Goal: Task Accomplishment & Management: Complete application form

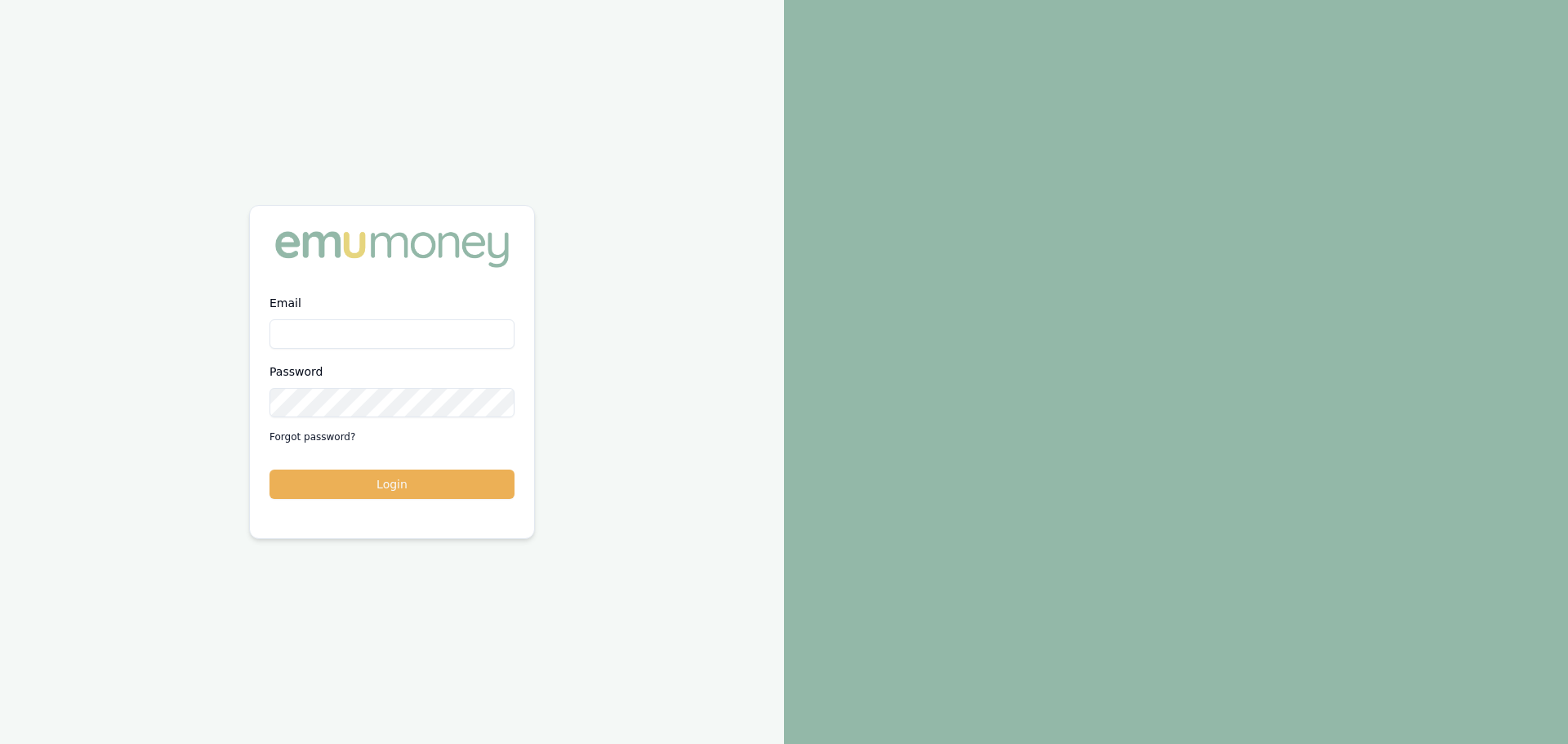
click at [409, 350] on div "Email Password Forgot password?" at bounding box center [392, 371] width 245 height 157
click at [405, 342] on input "Email" at bounding box center [392, 334] width 245 height 29
type input "[PERSON_NAME][EMAIL_ADDRESS][PERSON_NAME][DOMAIN_NAME]"
click at [434, 484] on button "Login" at bounding box center [392, 484] width 245 height 29
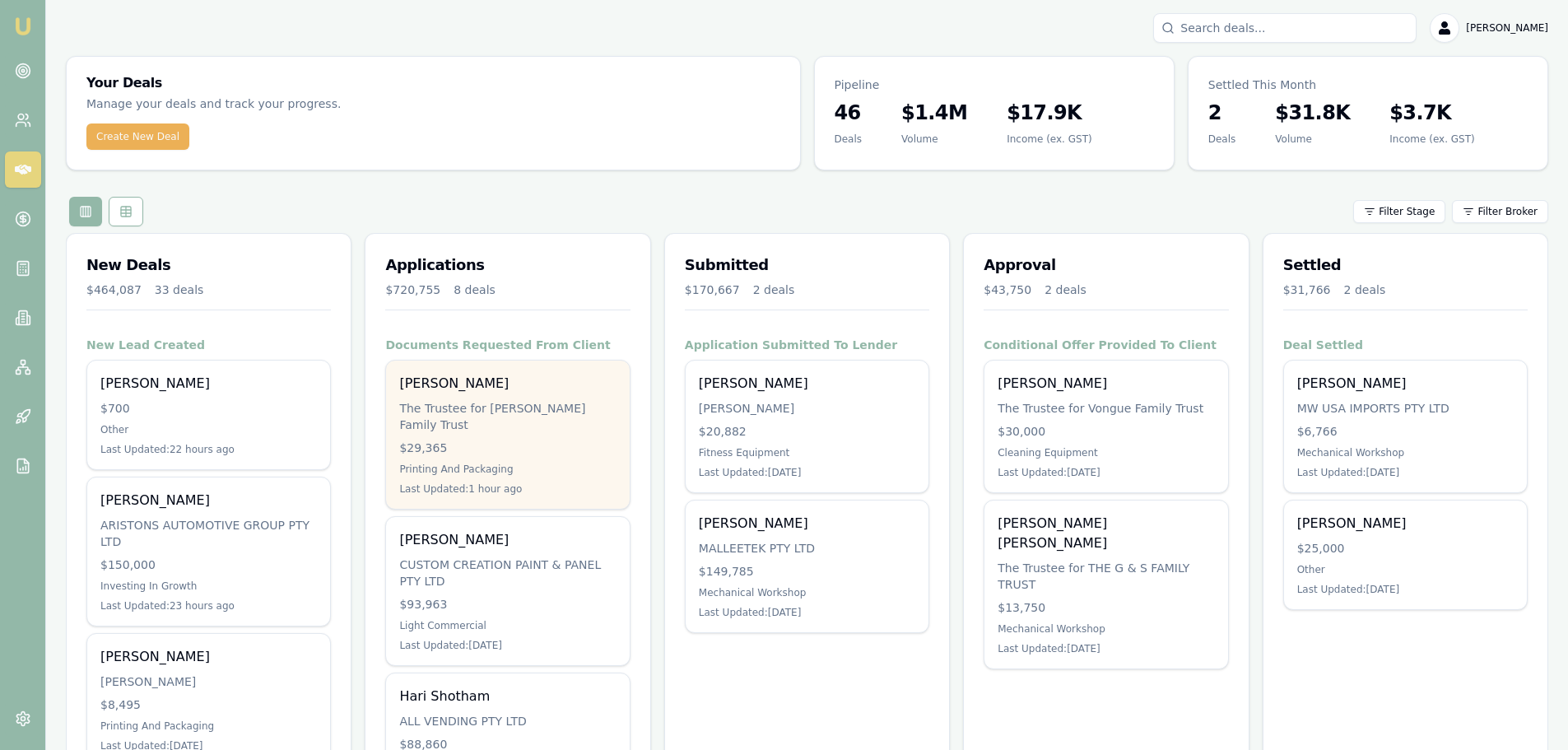
click at [477, 382] on div "Rohan Thomas" at bounding box center [507, 383] width 217 height 20
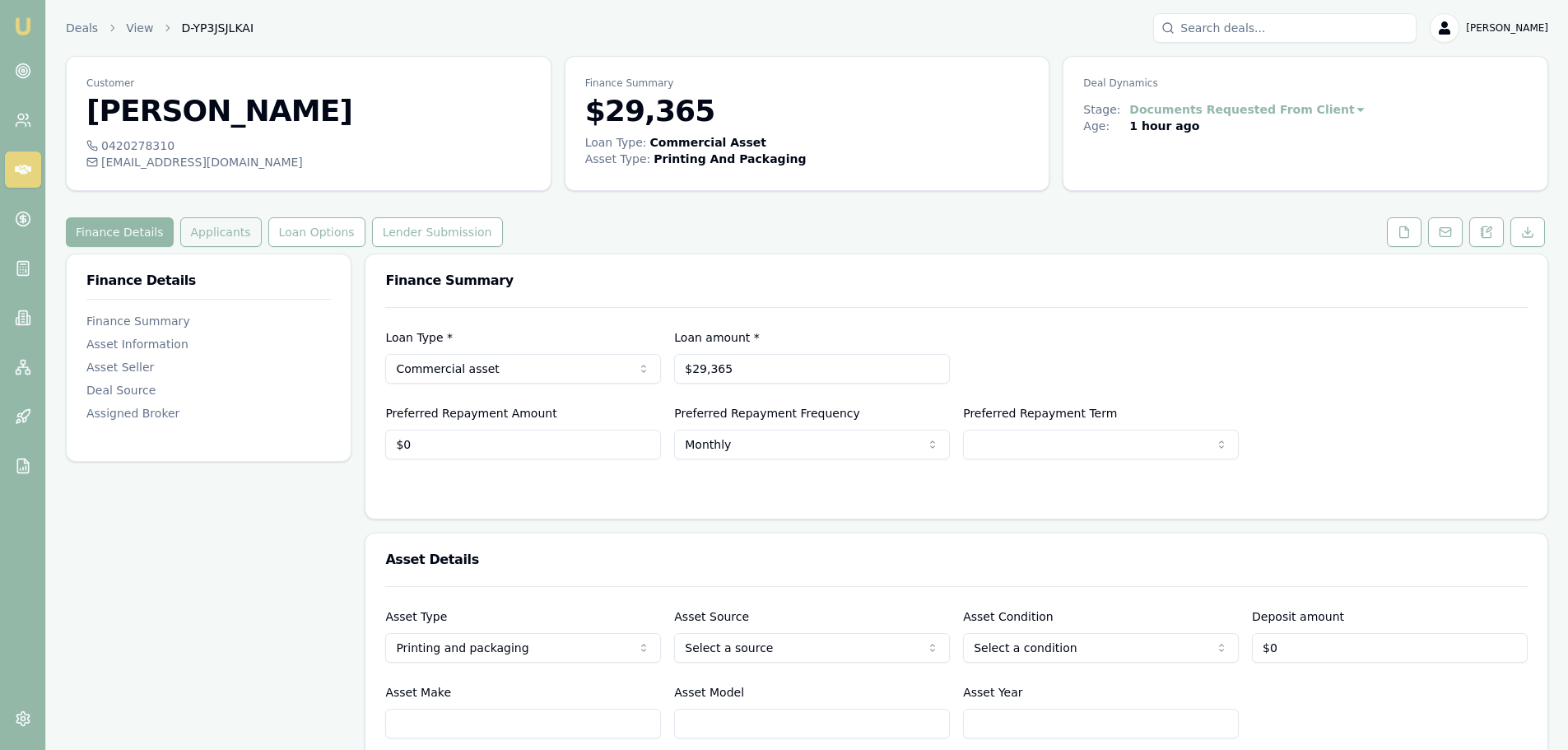
click at [207, 241] on button "Applicants" at bounding box center [220, 232] width 82 height 30
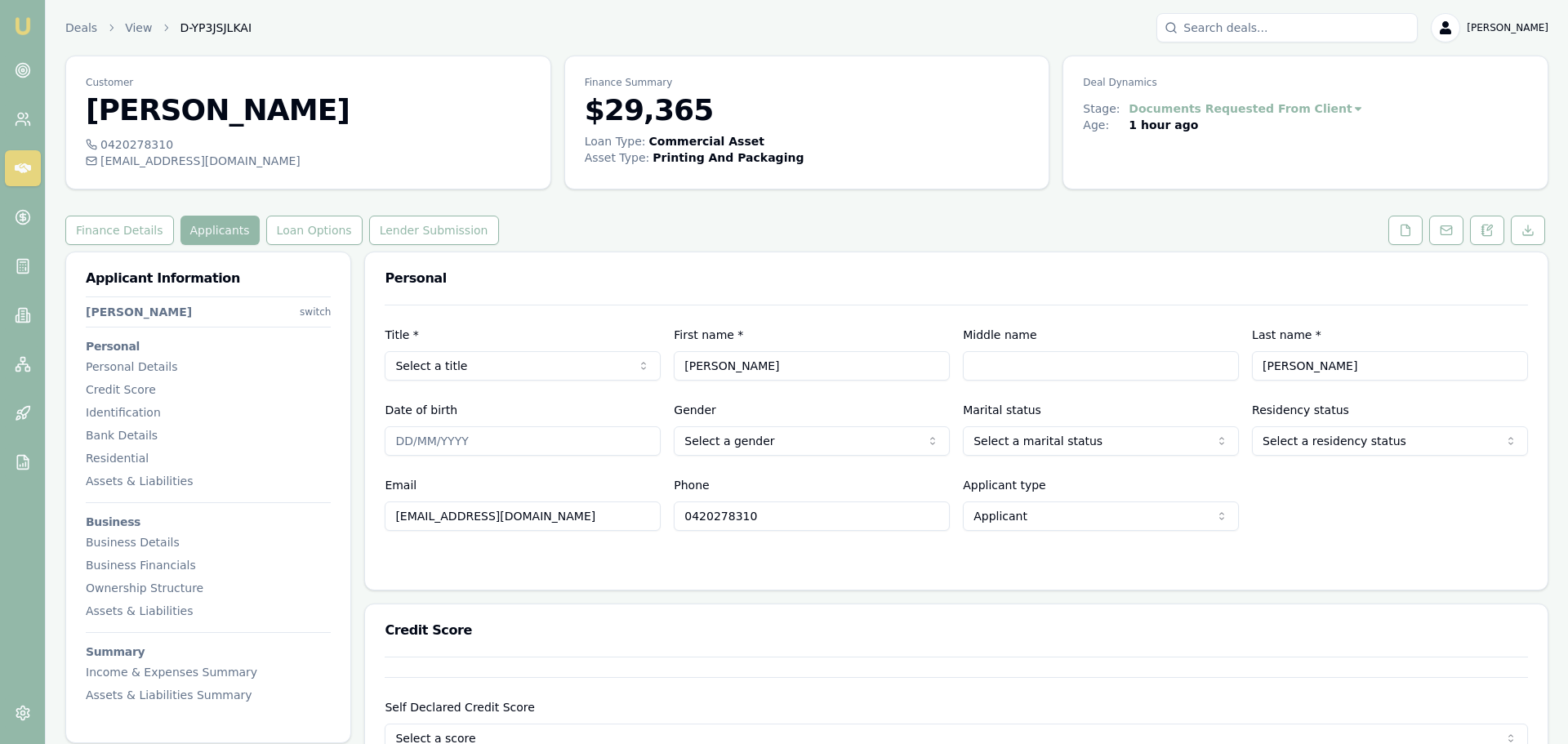
click at [313, 310] on html "Emu Broker Deals View D-YP3JSJLKAI [PERSON_NAME] Toggle Menu Customer [PERSON_N…" at bounding box center [784, 372] width 1568 height 744
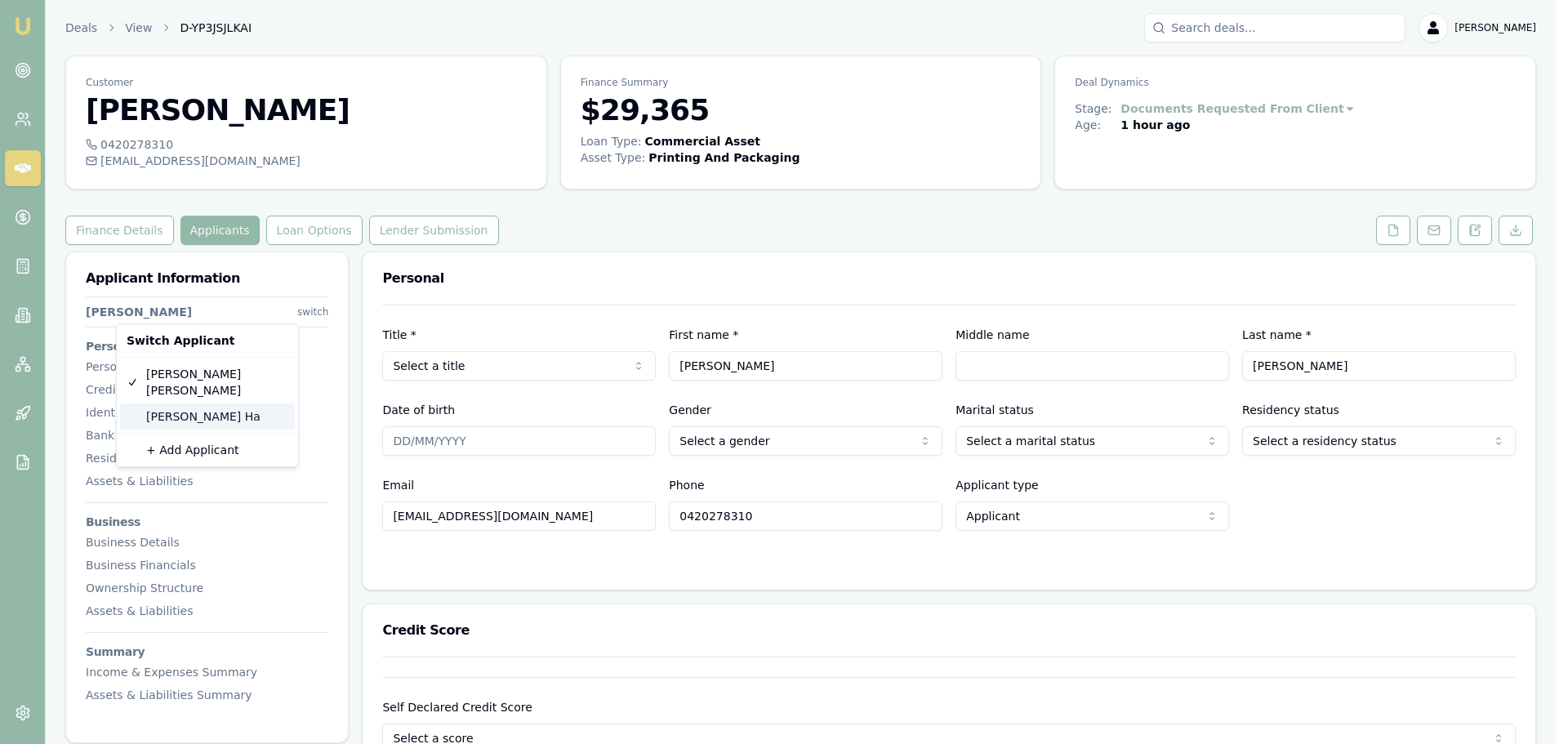
click at [170, 403] on div "[PERSON_NAME]" at bounding box center [208, 416] width 175 height 26
type input "[PERSON_NAME]"
type input "Ha"
type input "[EMAIL_ADDRESS][DOMAIN_NAME]"
type input "0402608106"
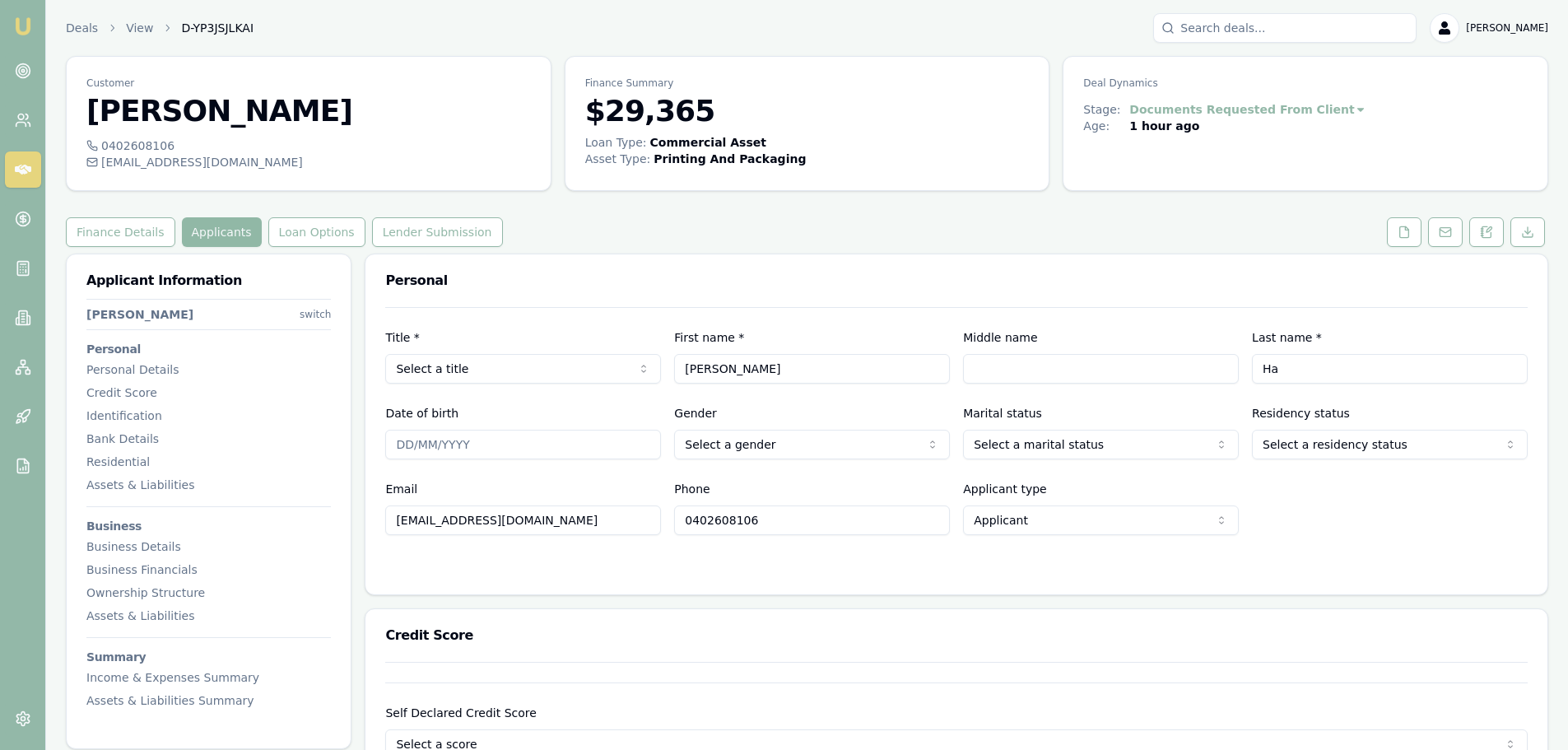
click at [205, 224] on button "Applicants" at bounding box center [221, 232] width 80 height 30
click at [314, 310] on html "Emu Broker Deals View D-YP3JSJLKAI [PERSON_NAME] Toggle Menu Customer [PERSON_N…" at bounding box center [784, 375] width 1568 height 750
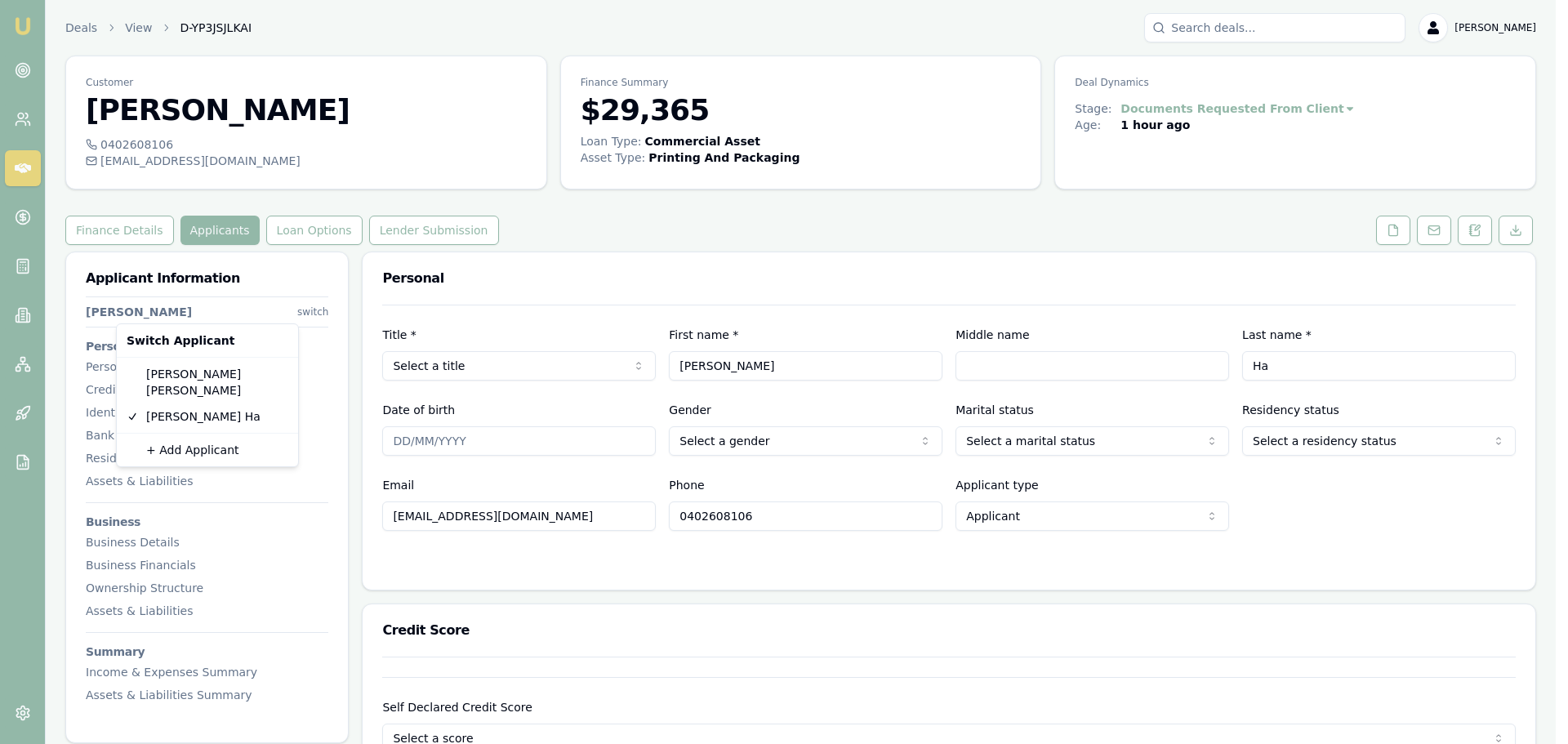
drag, startPoint x: 185, startPoint y: 406, endPoint x: 634, endPoint y: 173, distance: 505.9
click at [634, 173] on html "Emu Broker Deals View D-YP3JSJLKAI [PERSON_NAME] Toggle Menu Customer [PERSON_N…" at bounding box center [784, 372] width 1568 height 744
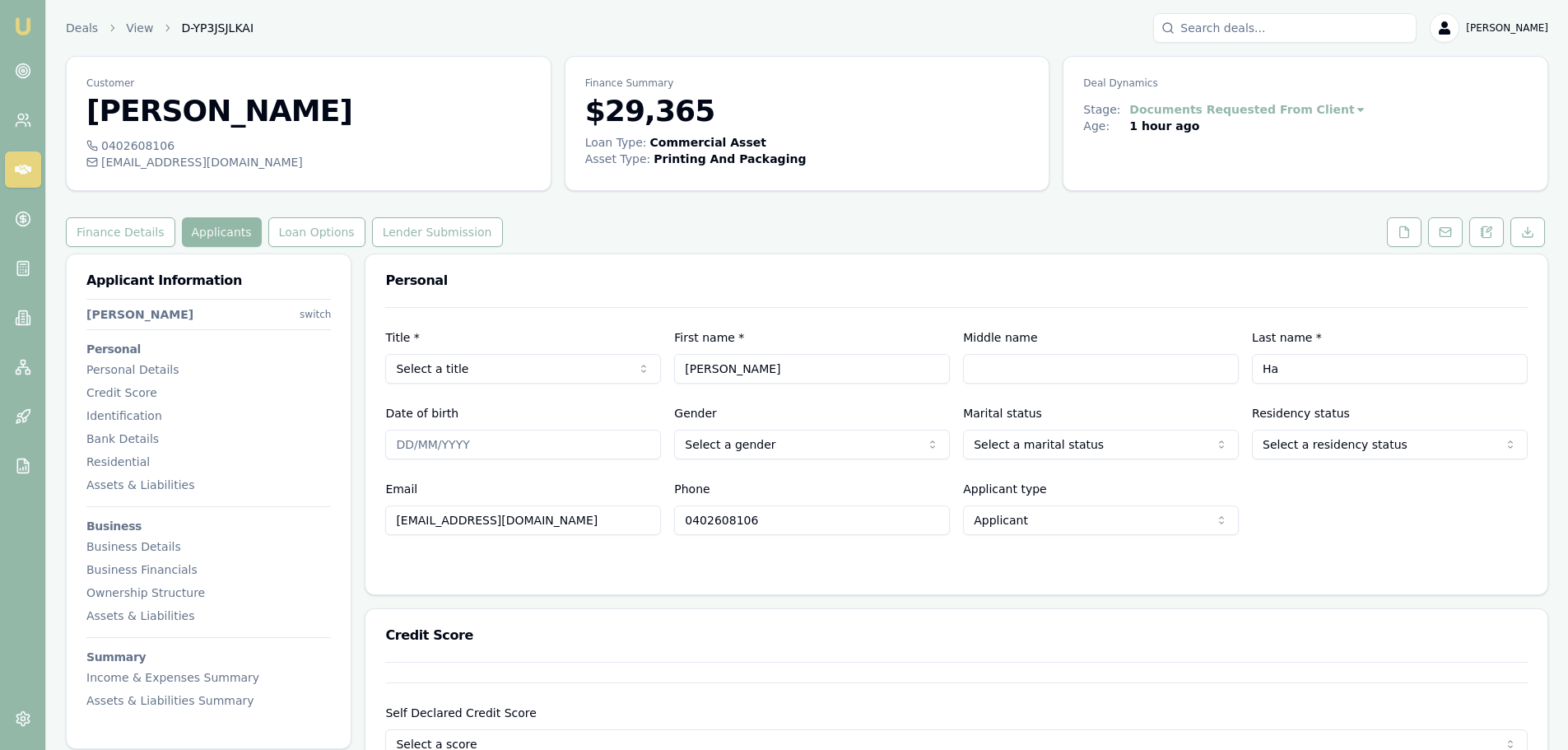
click at [325, 313] on html "Emu Broker Deals View D-YP3JSJLKAI [PERSON_NAME] Toggle Menu Customer [PERSON_N…" at bounding box center [784, 375] width 1568 height 750
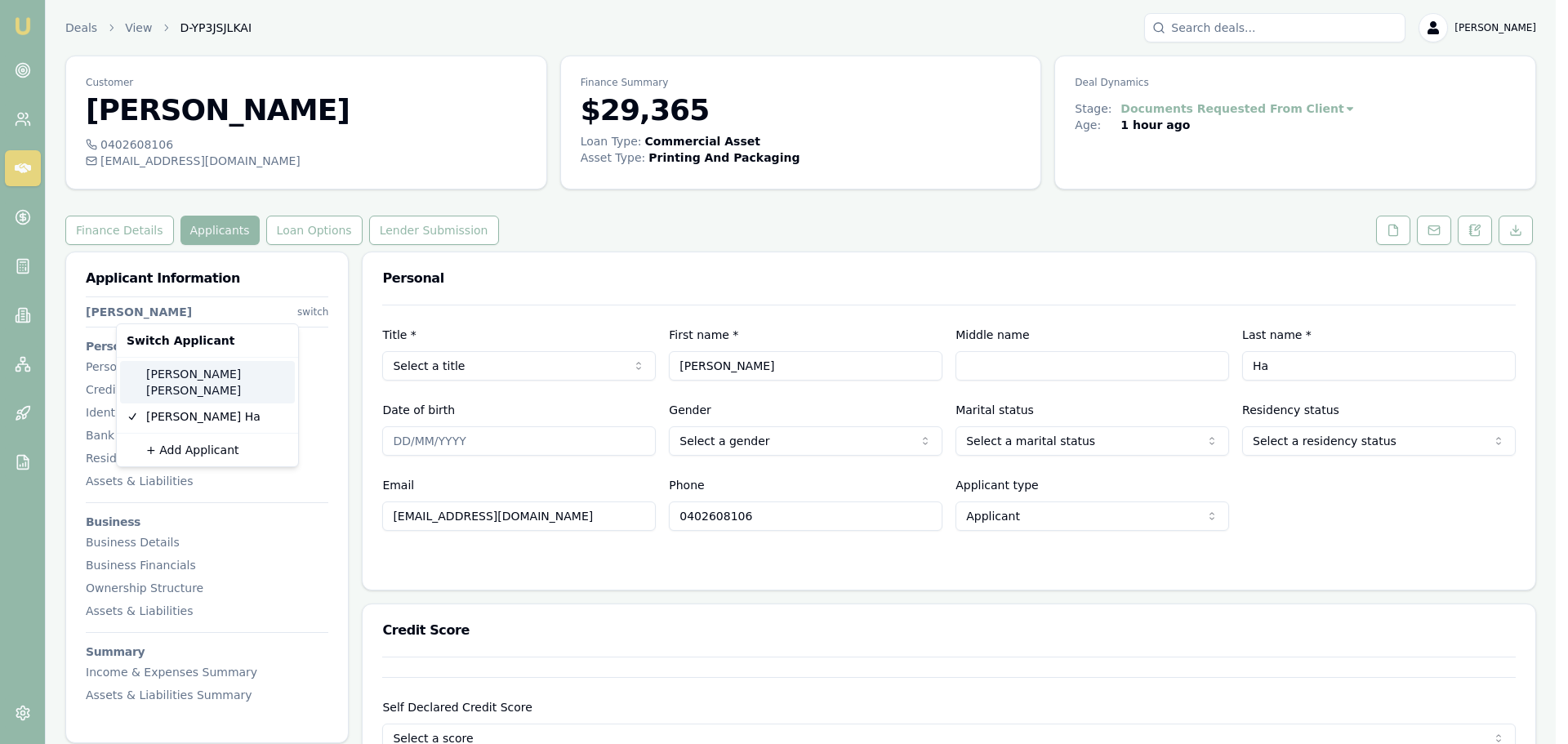
click at [183, 374] on div "[PERSON_NAME]" at bounding box center [208, 382] width 175 height 43
type input "[PERSON_NAME]"
type input "[EMAIL_ADDRESS][DOMAIN_NAME]"
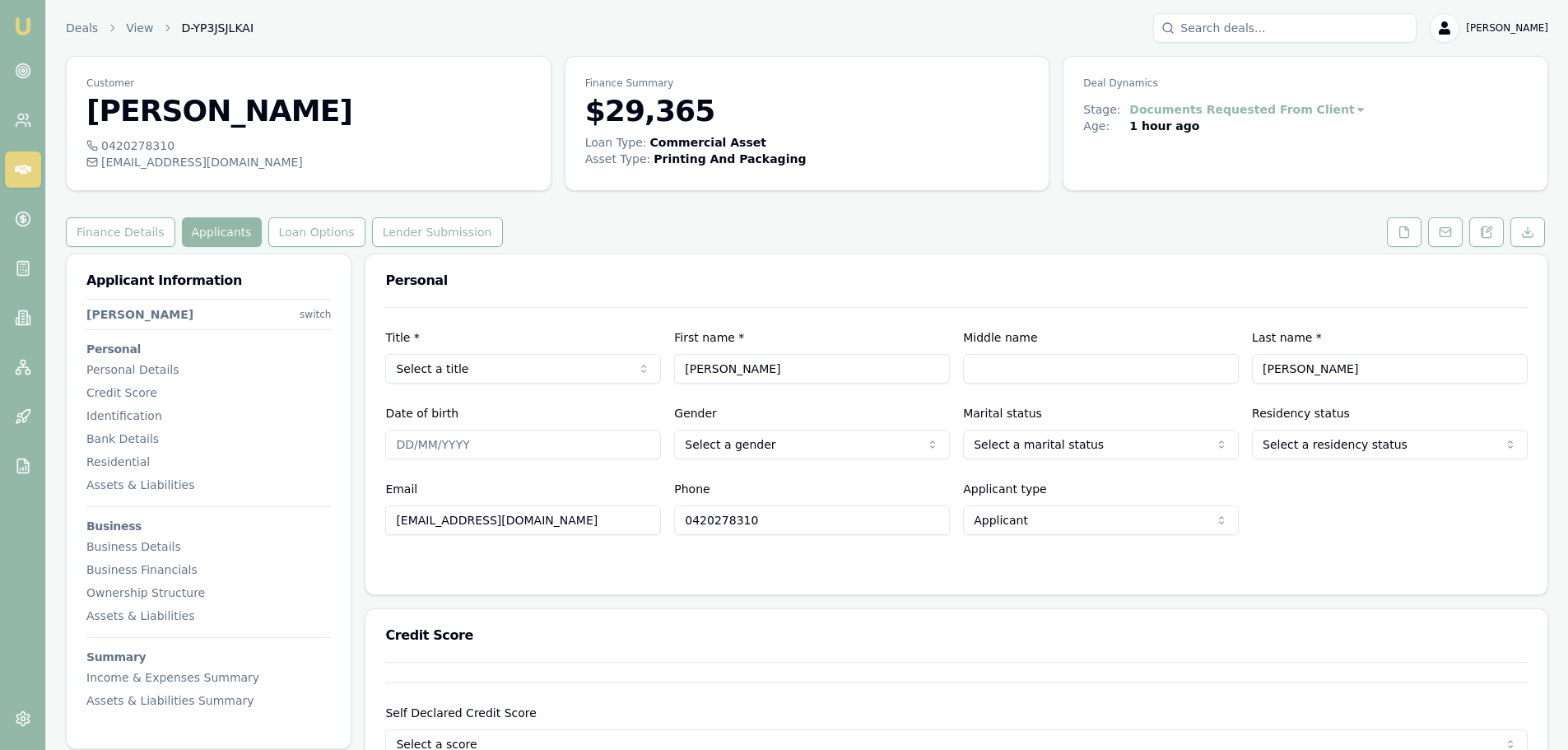
drag, startPoint x: 740, startPoint y: 522, endPoint x: 666, endPoint y: 528, distance: 74.2
click at [666, 528] on div "Email [EMAIL_ADDRESS][DOMAIN_NAME] Phone [PHONE_NUMBER] Applicant type Applican…" at bounding box center [956, 507] width 1142 height 56
paste input "14 629 141"
type input "0414 629 141"
click at [741, 563] on div at bounding box center [956, 567] width 1142 height 13
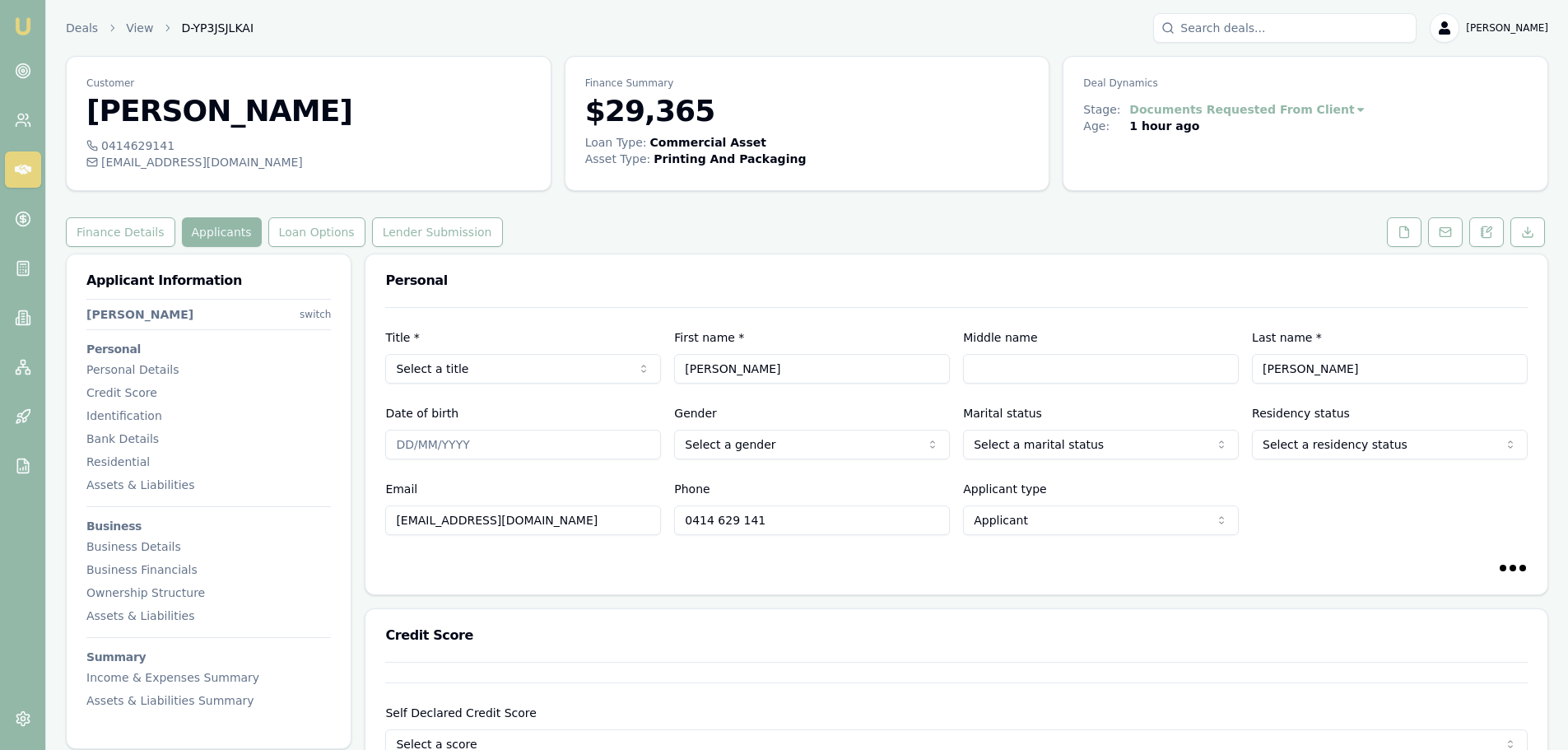
type input "0414629141"
click at [524, 369] on html "Emu Broker Deals View D-YP3JSJLKAI [PERSON_NAME] Toggle Menu Customer [PERSON_N…" at bounding box center [784, 375] width 1568 height 750
click at [975, 362] on input "Middle name" at bounding box center [1101, 368] width 276 height 30
paste input "[PERSON_NAME]"
type input "[PERSON_NAME]"
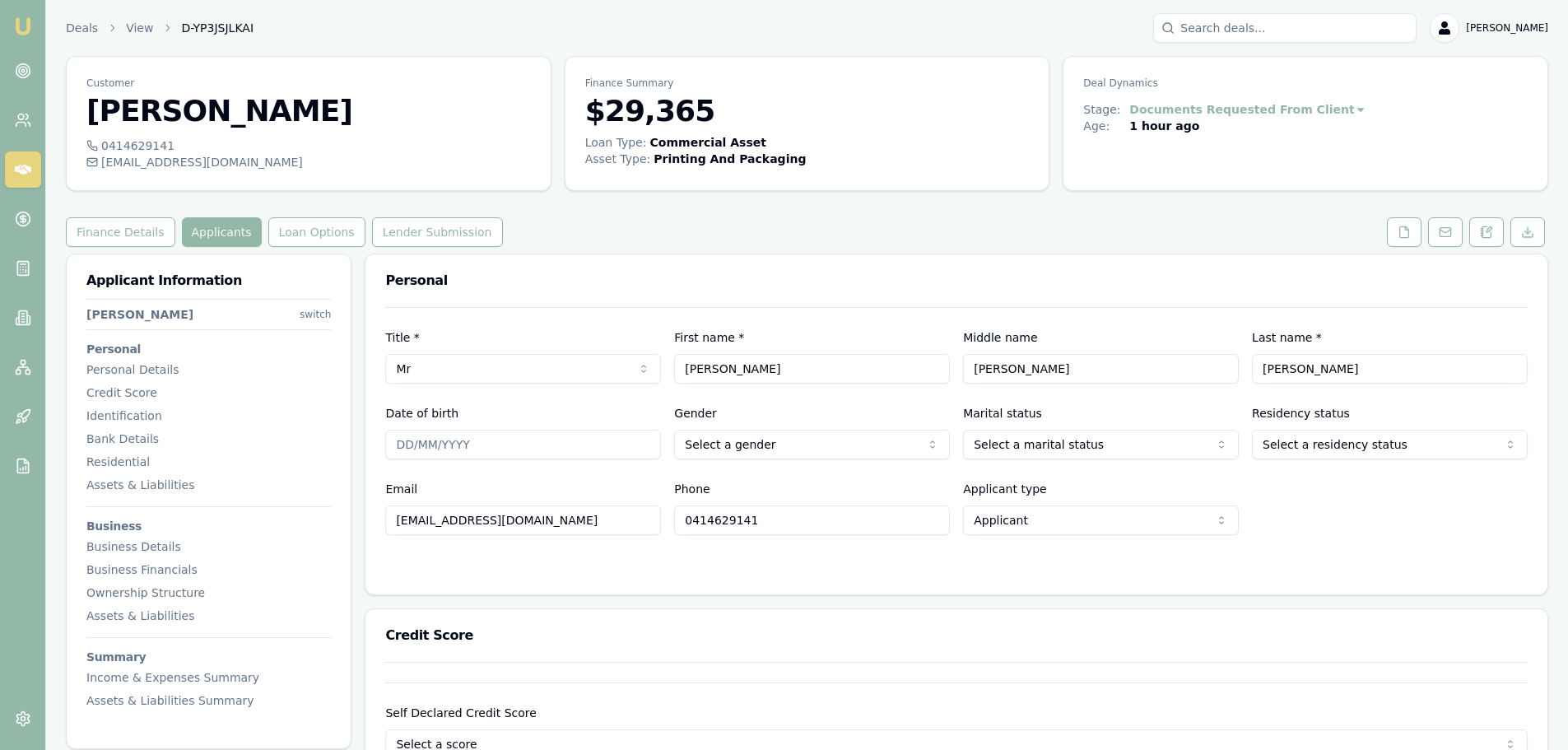
click at [1167, 290] on div "Personal" at bounding box center [956, 281] width 1182 height 53
click at [1398, 232] on icon at bounding box center [1404, 232] width 13 height 13
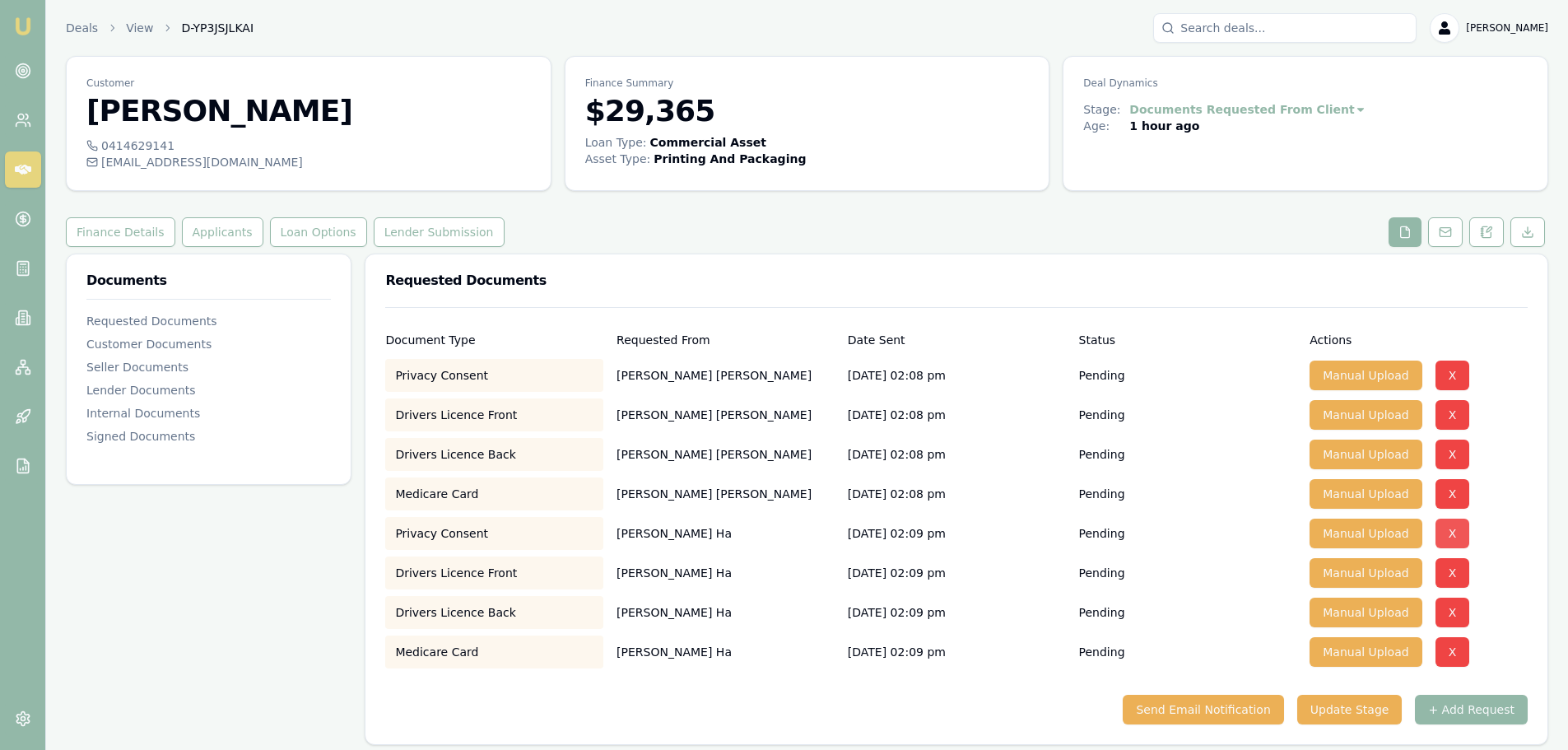
click at [1439, 534] on button "X" at bounding box center [1453, 532] width 34 height 30
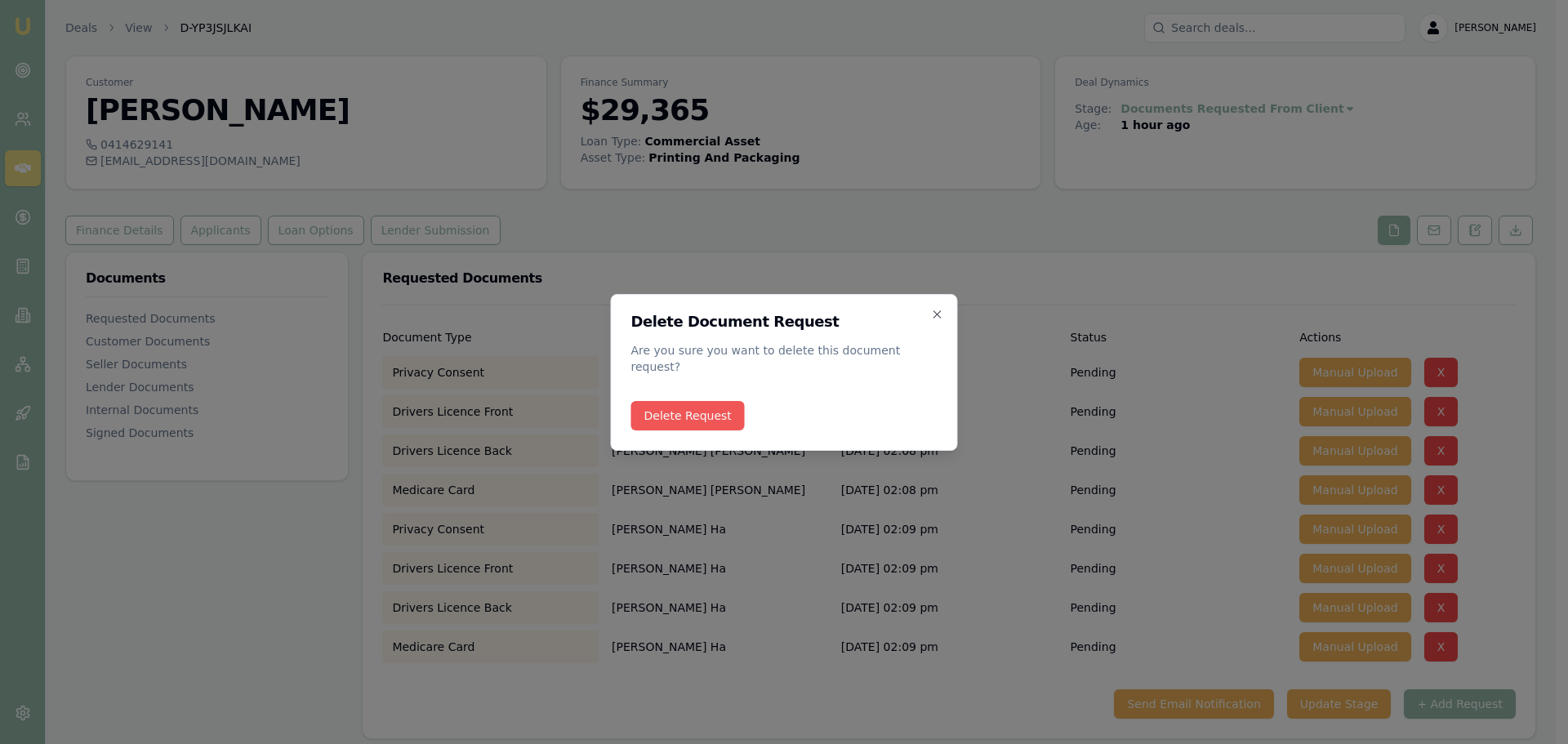
click at [697, 409] on button "Delete Request" at bounding box center [687, 415] width 113 height 29
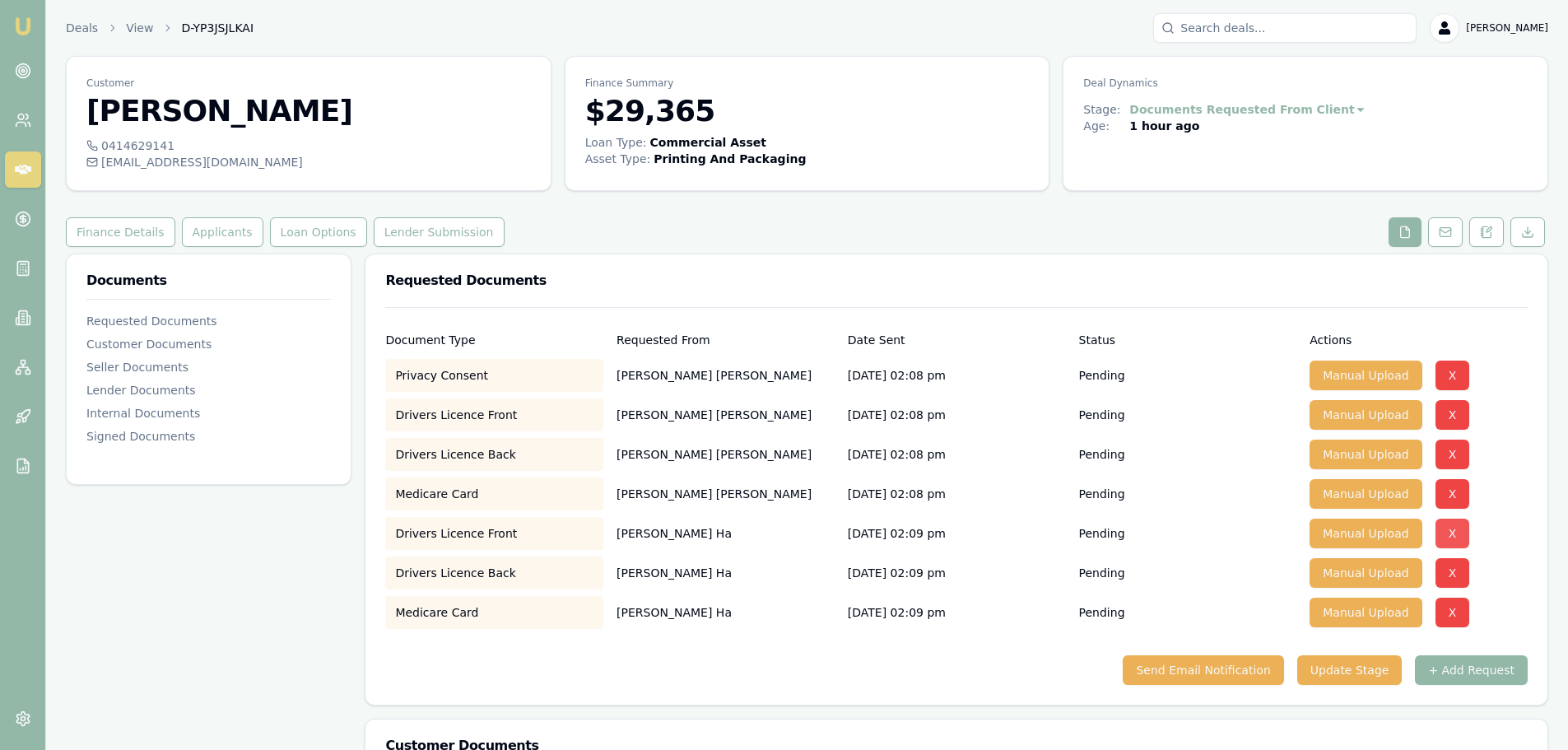
click at [1446, 526] on button "X" at bounding box center [1453, 532] width 34 height 30
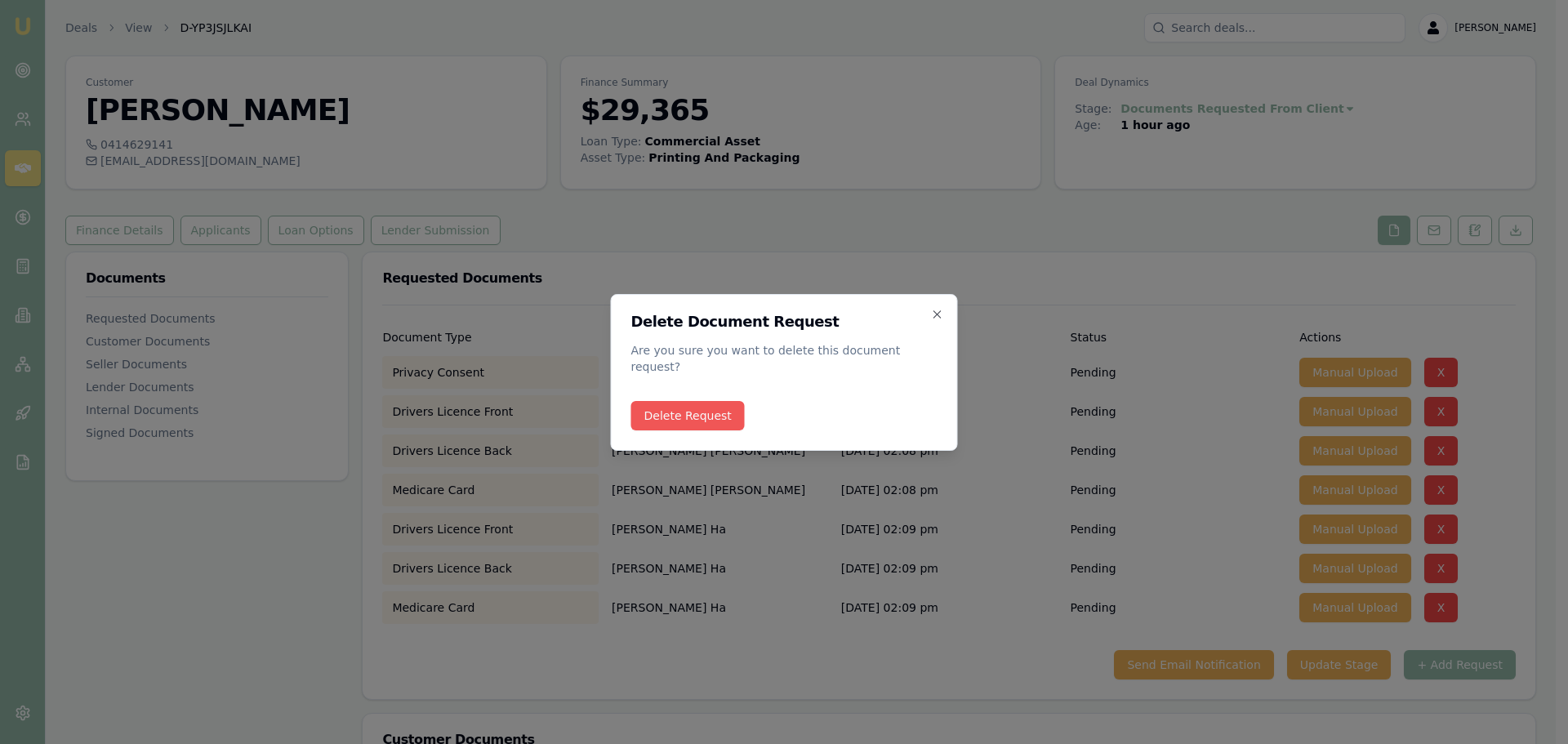
click at [656, 401] on button "Delete Request" at bounding box center [687, 415] width 113 height 29
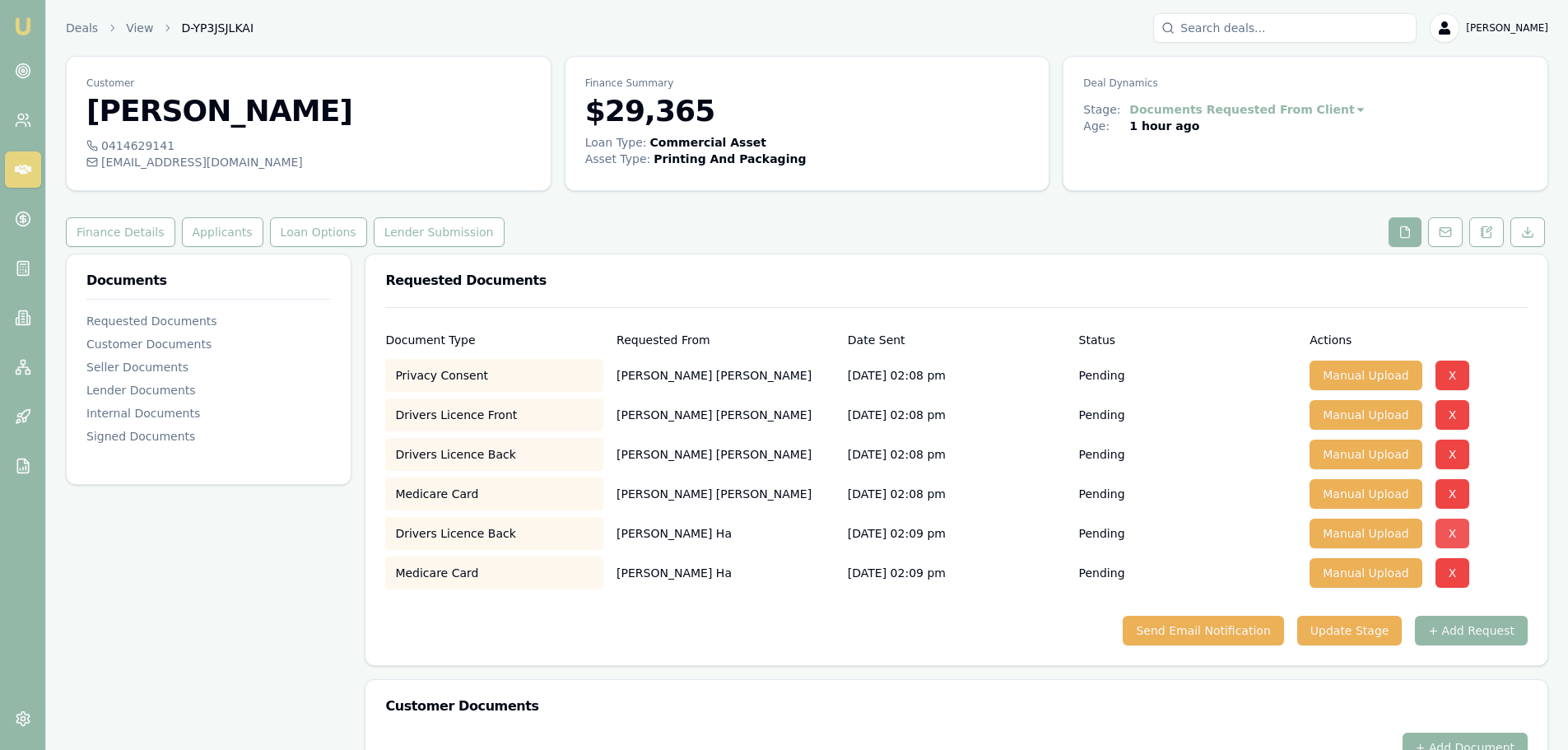
click at [1455, 531] on button "X" at bounding box center [1453, 532] width 34 height 30
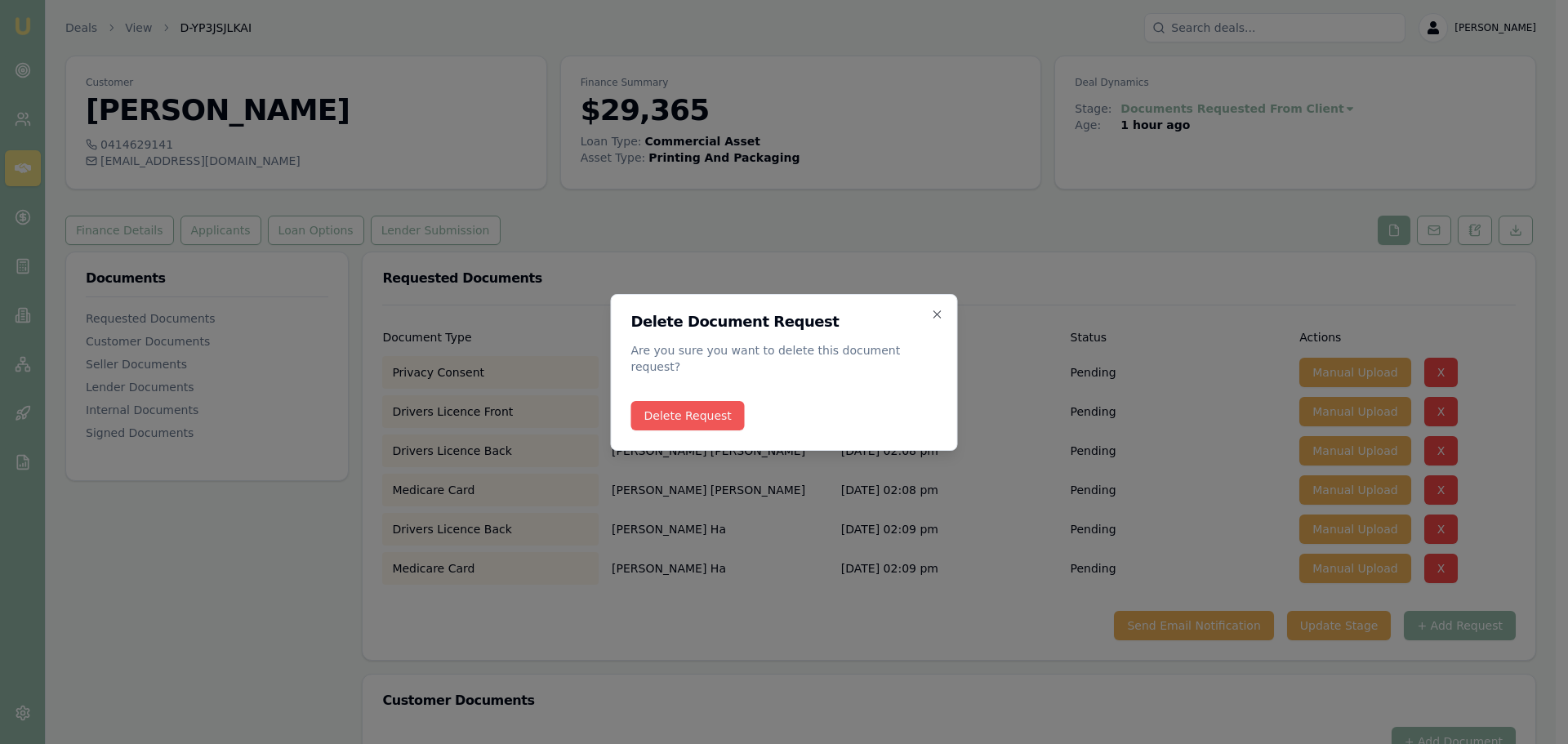
click at [723, 413] on button "Delete Request" at bounding box center [687, 415] width 113 height 29
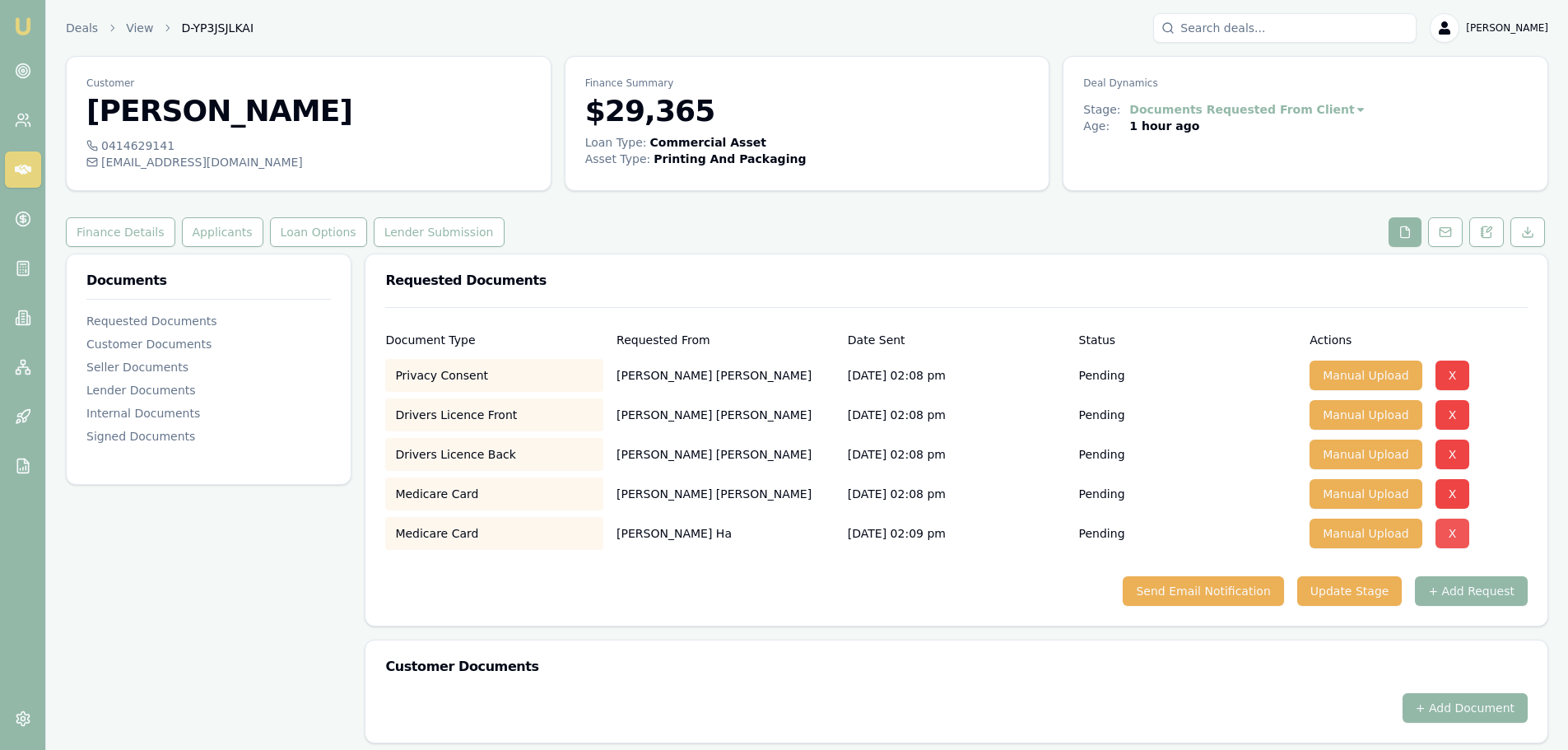
click at [1444, 533] on button "X" at bounding box center [1453, 532] width 34 height 30
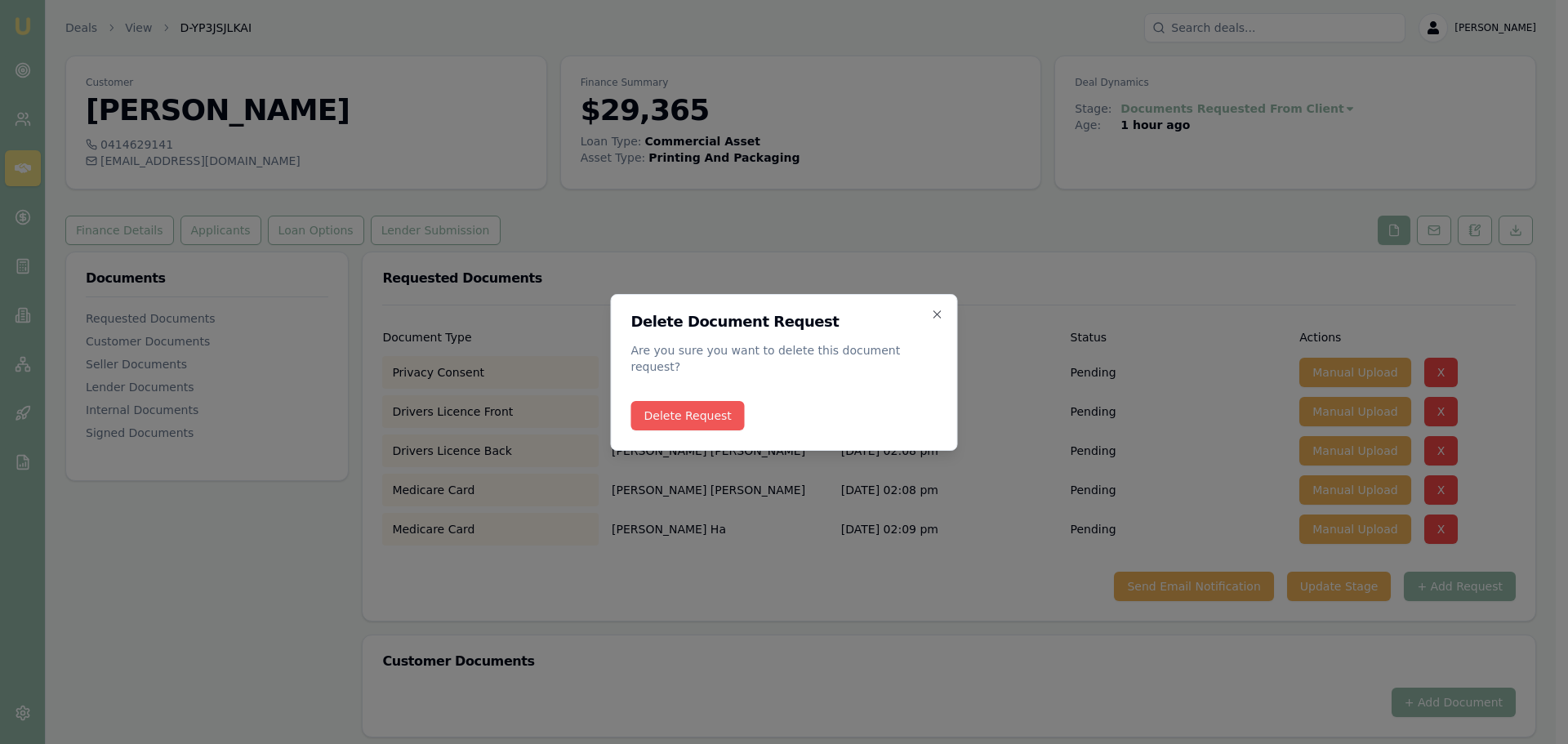
click at [695, 415] on button "Delete Request" at bounding box center [687, 415] width 113 height 29
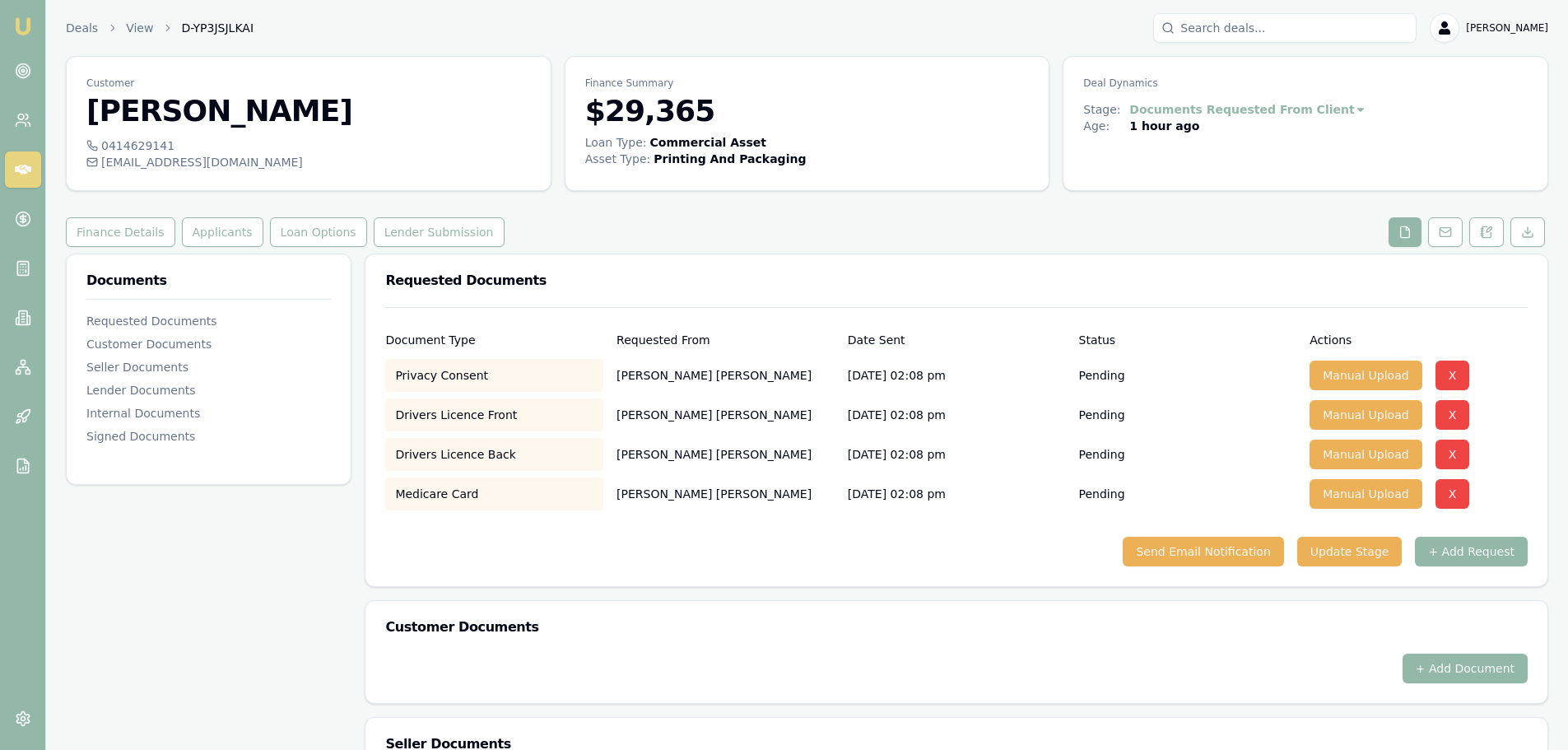
click at [857, 553] on div "Send Email Notification Update Stage + Add Request" at bounding box center [956, 551] width 1142 height 30
click at [1213, 549] on button "Send Email Notification" at bounding box center [1203, 551] width 160 height 30
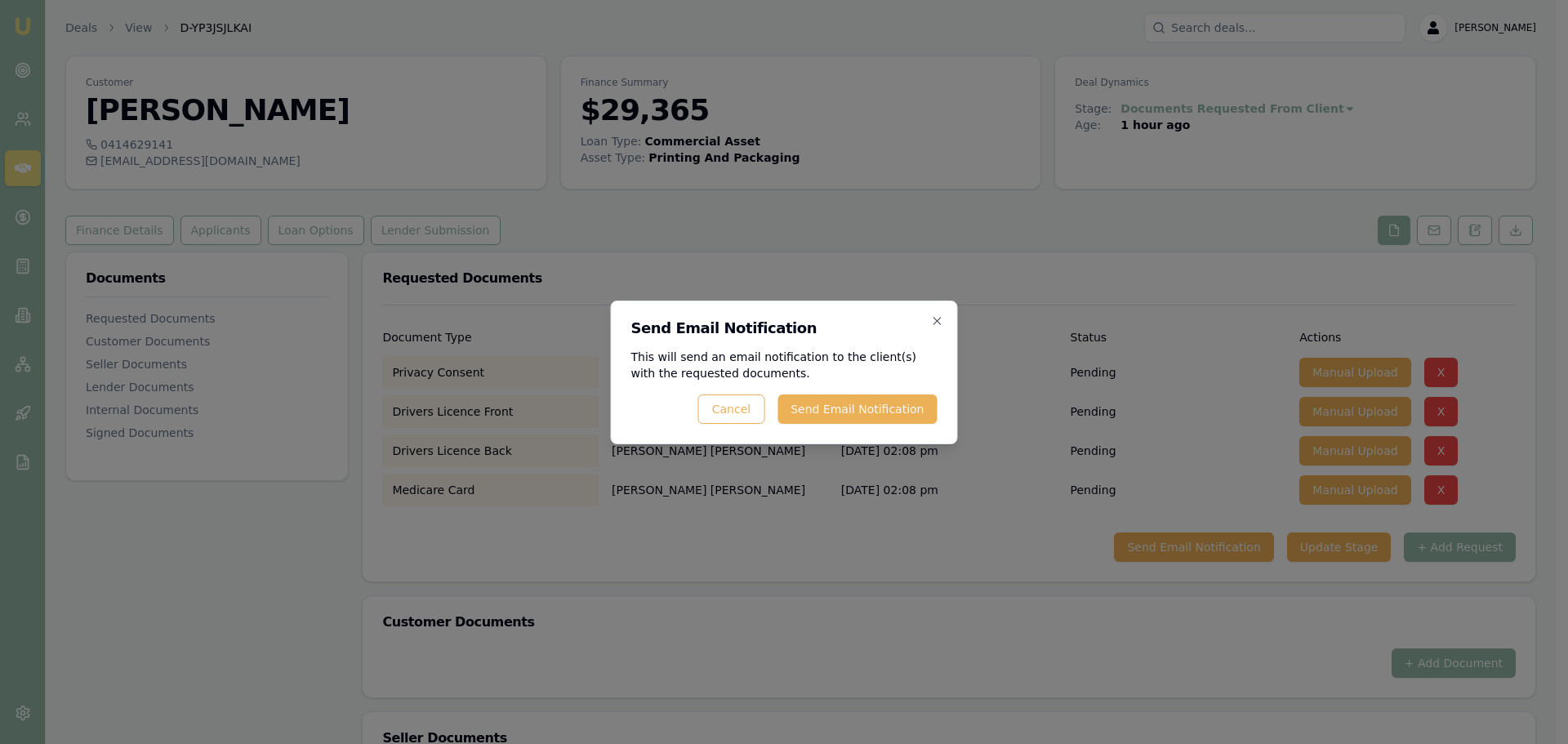
drag, startPoint x: 860, startPoint y: 415, endPoint x: 876, endPoint y: 245, distance: 170.8
click at [876, 245] on body "Emu Broker Deals View D-YP3JSJLKAI [PERSON_NAME] Toggle Menu Customer [PERSON_N…" at bounding box center [777, 372] width 1556 height 744
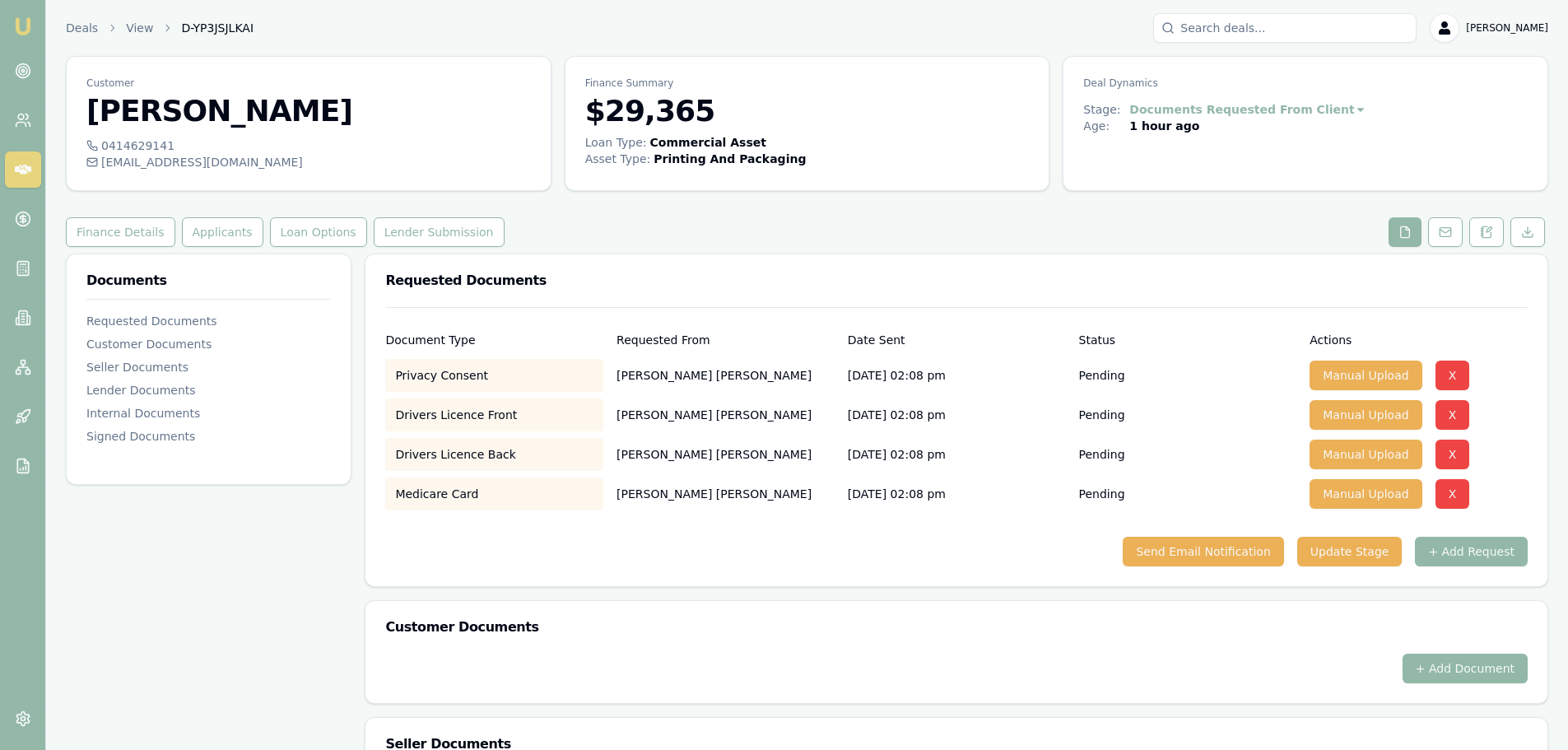
click at [1173, 567] on div "Document Type Requested From Date Sent Status Actions Privacy Consent [PERSON_N…" at bounding box center [956, 446] width 1182 height 279
click at [1187, 557] on button "Send Email Notification" at bounding box center [1203, 551] width 160 height 30
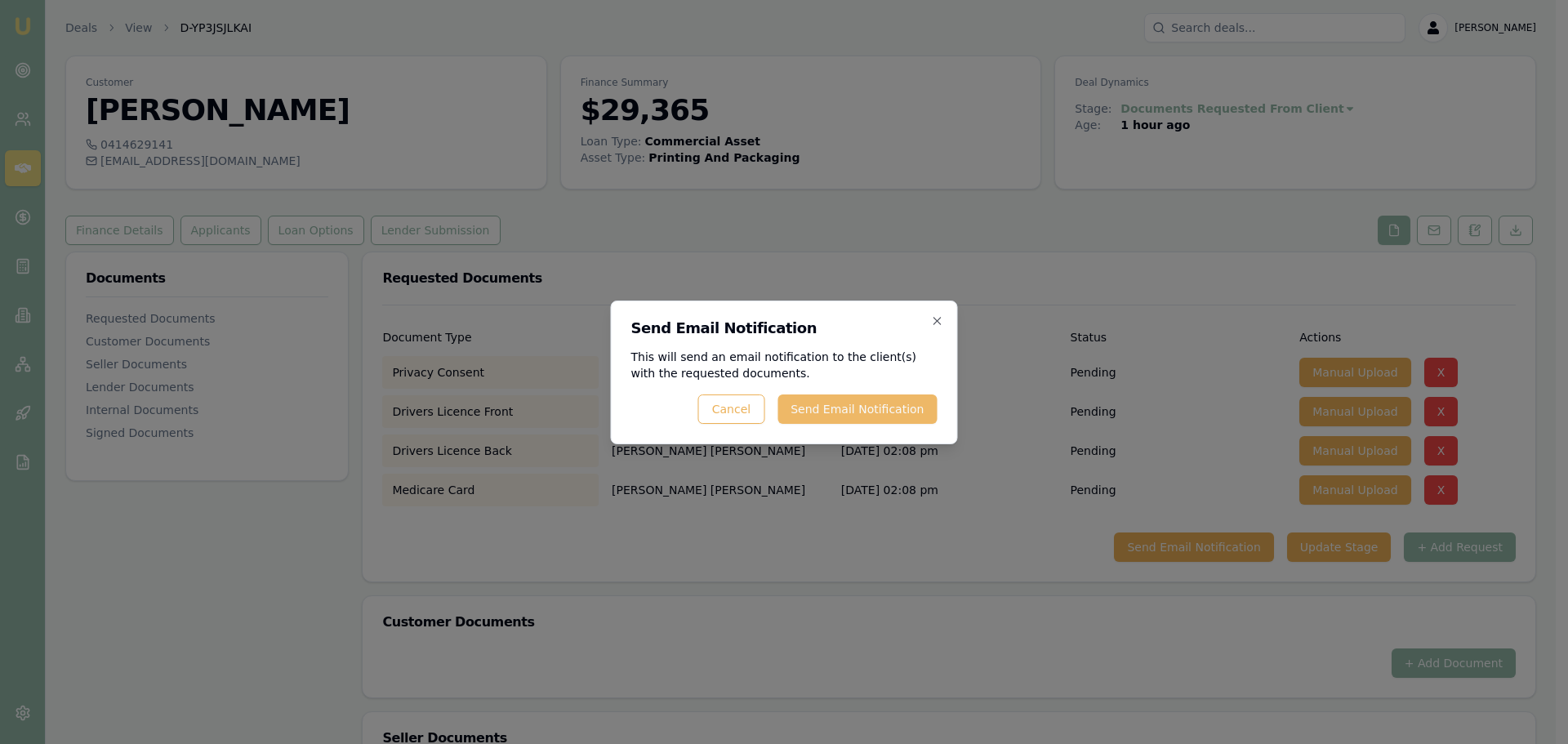
click at [846, 402] on button "Send Email Notification" at bounding box center [857, 409] width 159 height 29
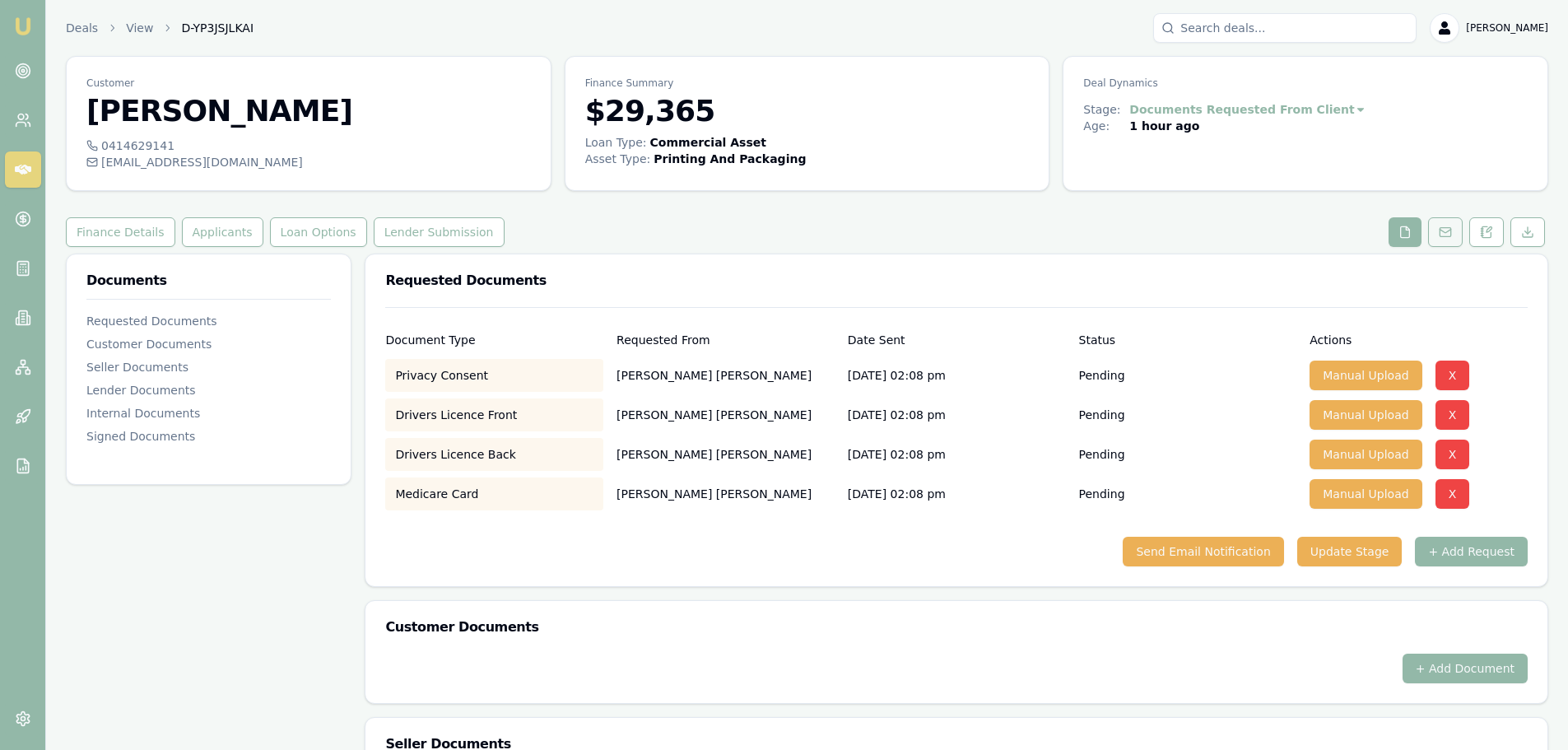
click at [1429, 237] on button at bounding box center [1446, 232] width 34 height 30
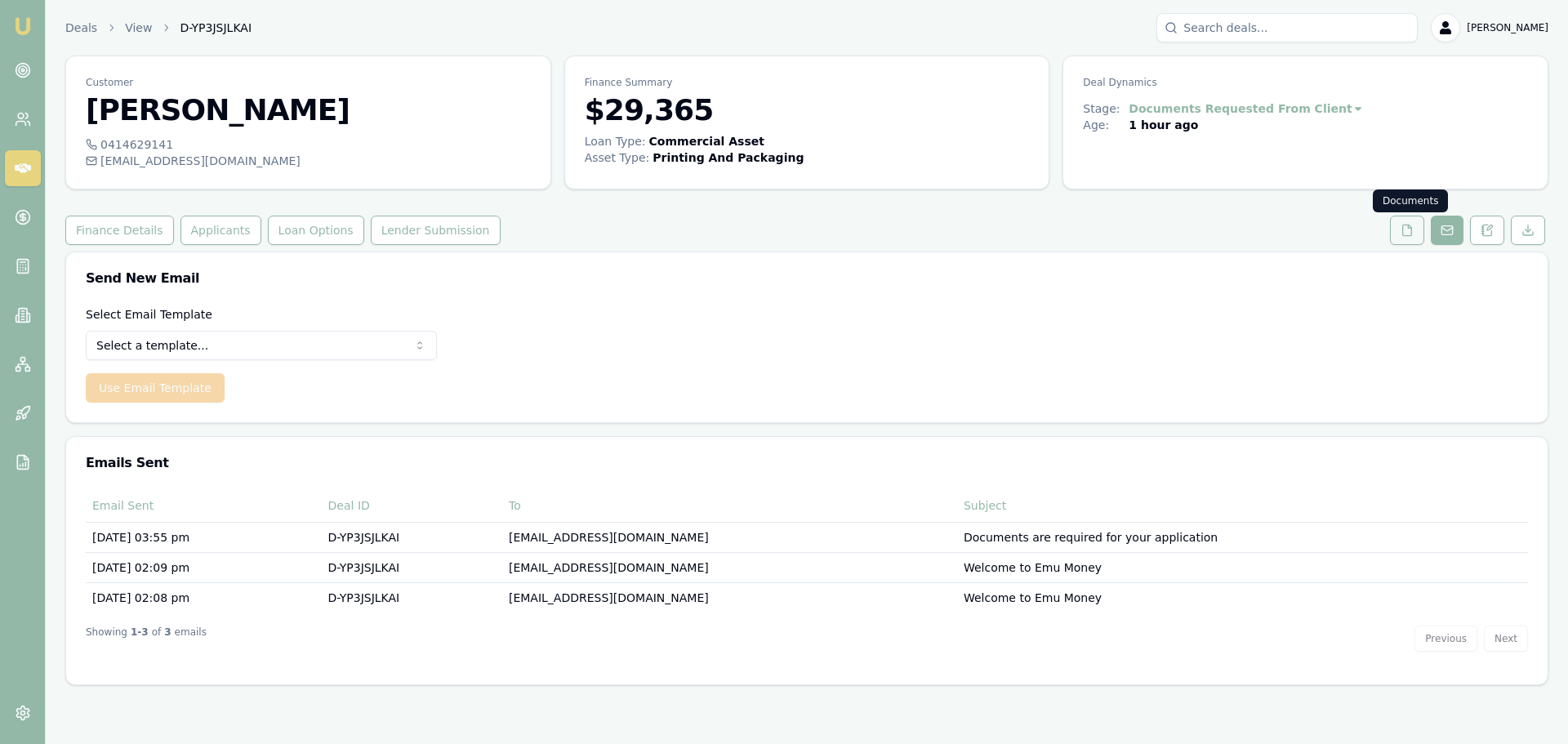
click at [1403, 230] on icon at bounding box center [1407, 230] width 9 height 11
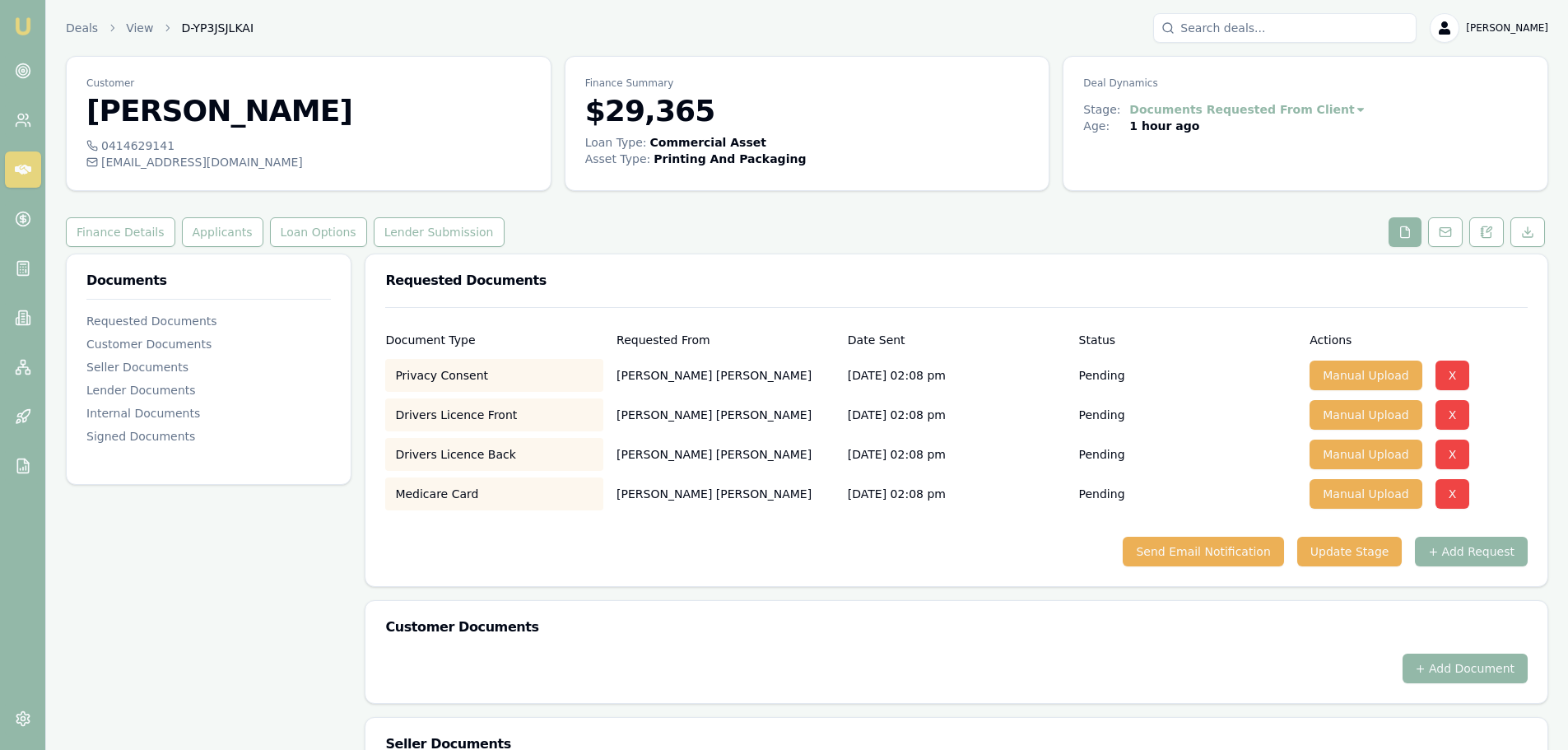
click at [533, 244] on div "Finance Details Applicants Loan Options Lender Submission" at bounding box center [807, 232] width 1483 height 30
click at [20, 167] on icon at bounding box center [22, 169] width 16 height 16
